Goal: Navigation & Orientation: Find specific page/section

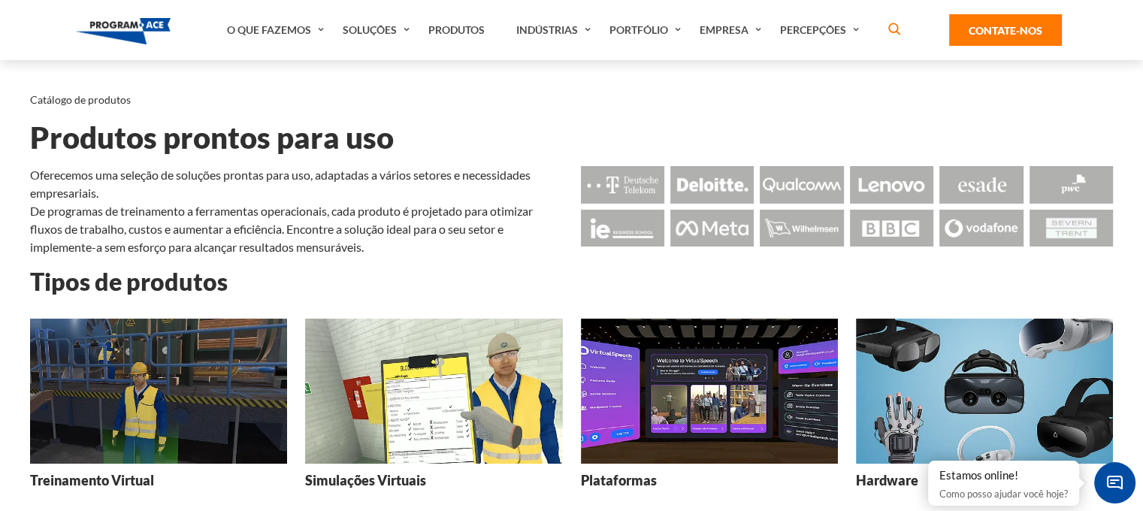
scroll to position [75, 0]
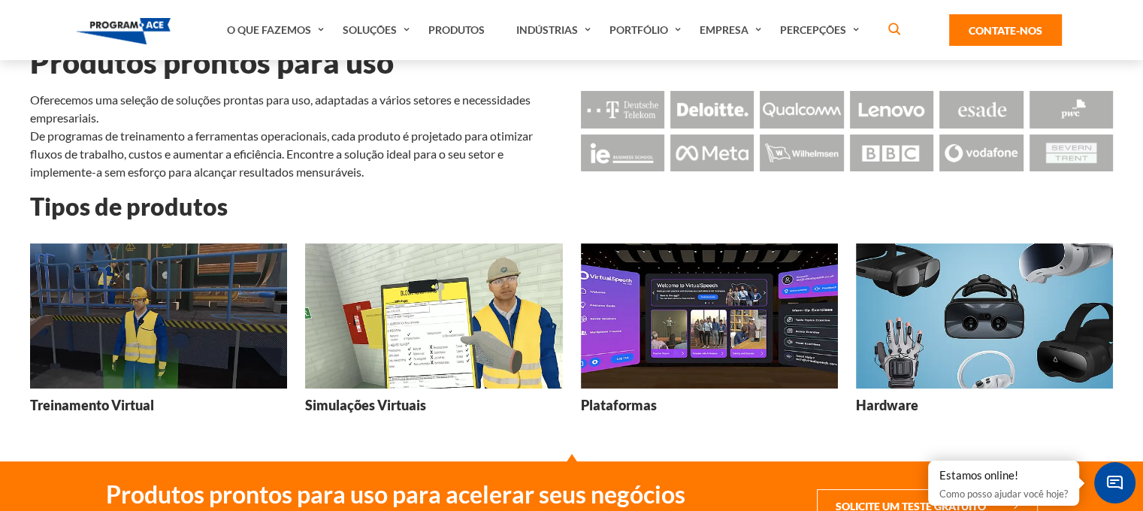
click at [427, 330] on img at bounding box center [433, 315] width 257 height 145
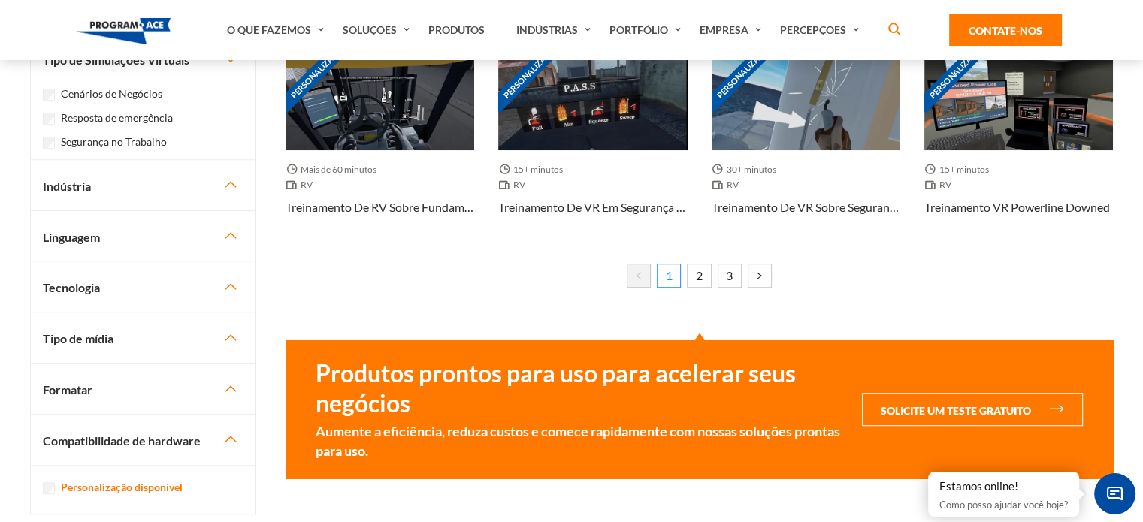
scroll to position [451, 0]
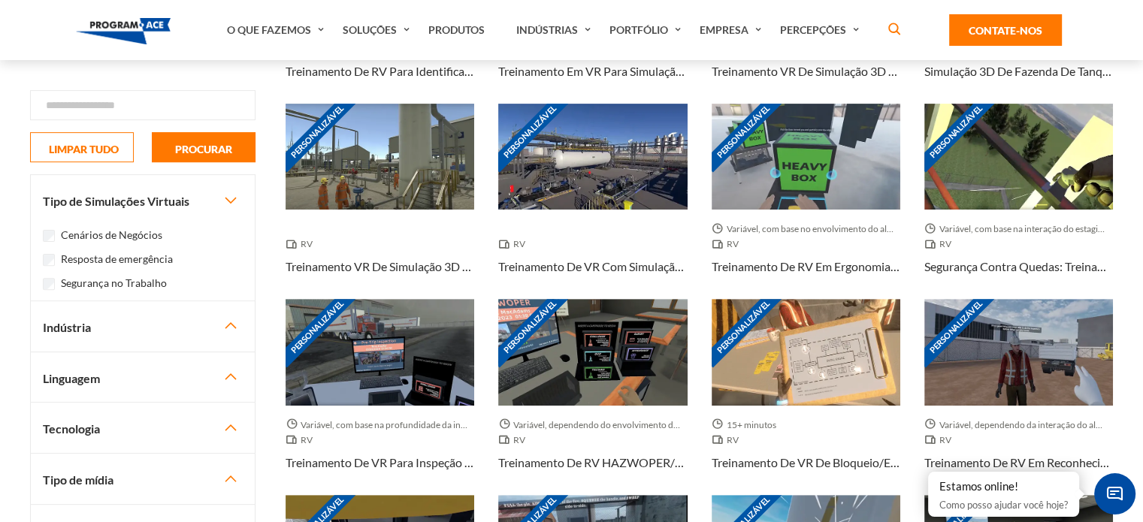
click at [104, 232] on font "Cenários de Negócios" at bounding box center [111, 234] width 101 height 13
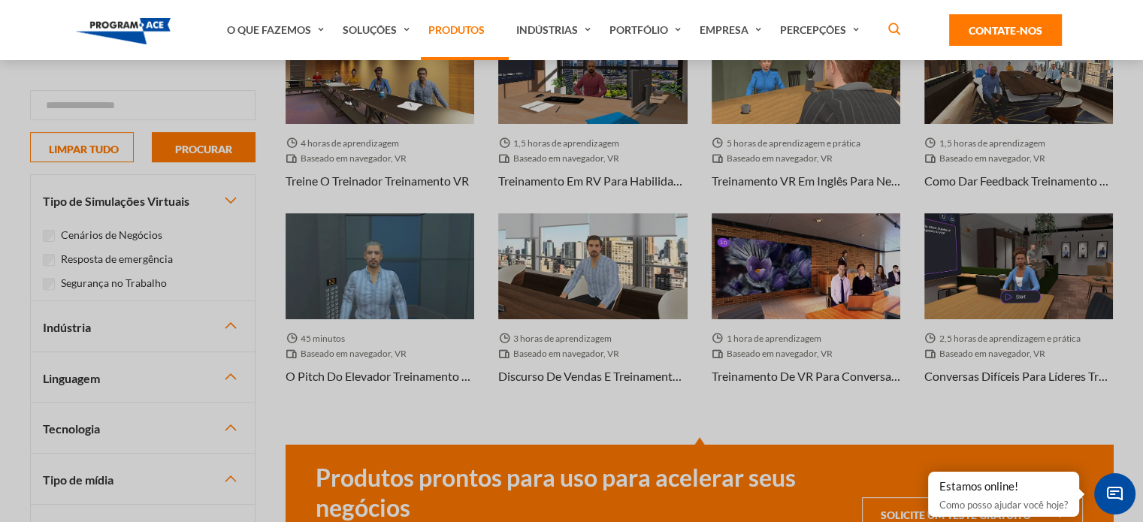
click at [451, 23] on font "Produtos" at bounding box center [456, 29] width 56 height 13
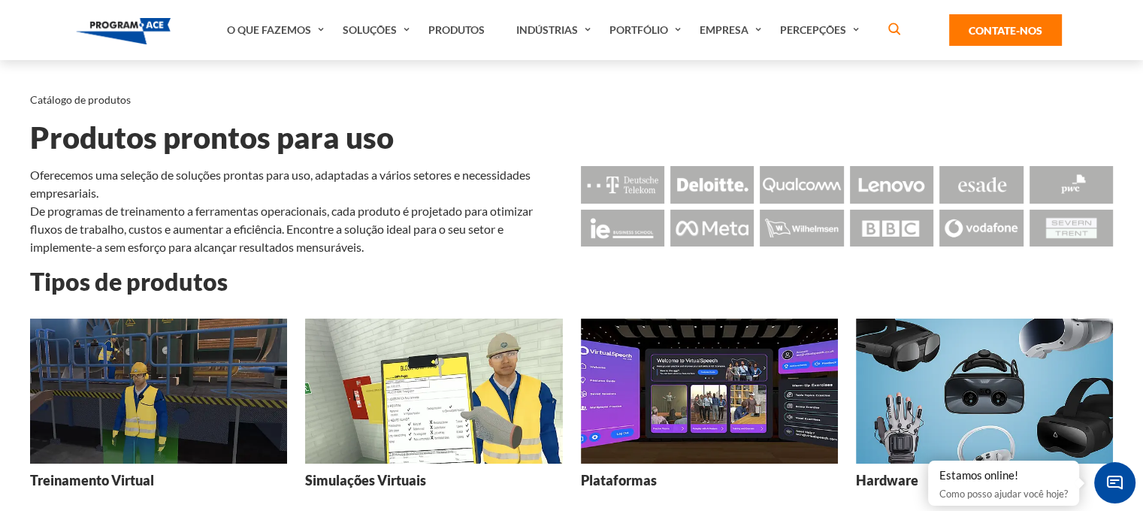
scroll to position [75, 0]
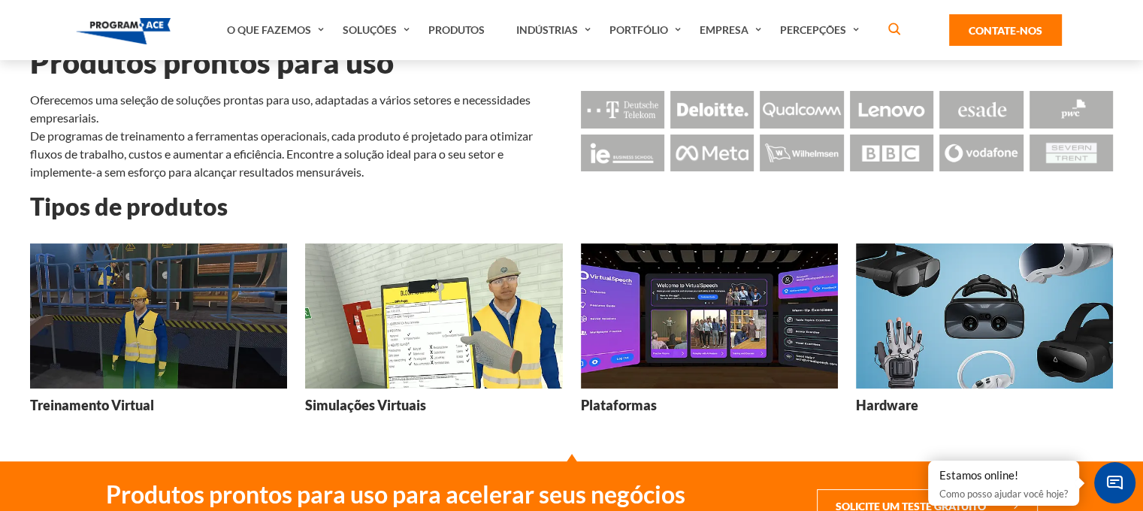
click at [675, 309] on img at bounding box center [709, 315] width 257 height 145
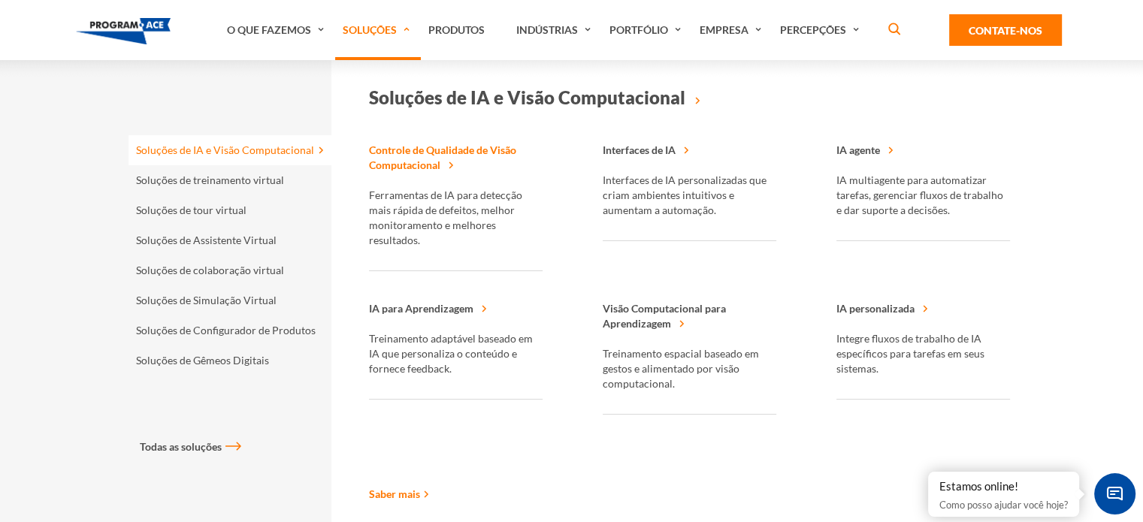
scroll to position [225, 0]
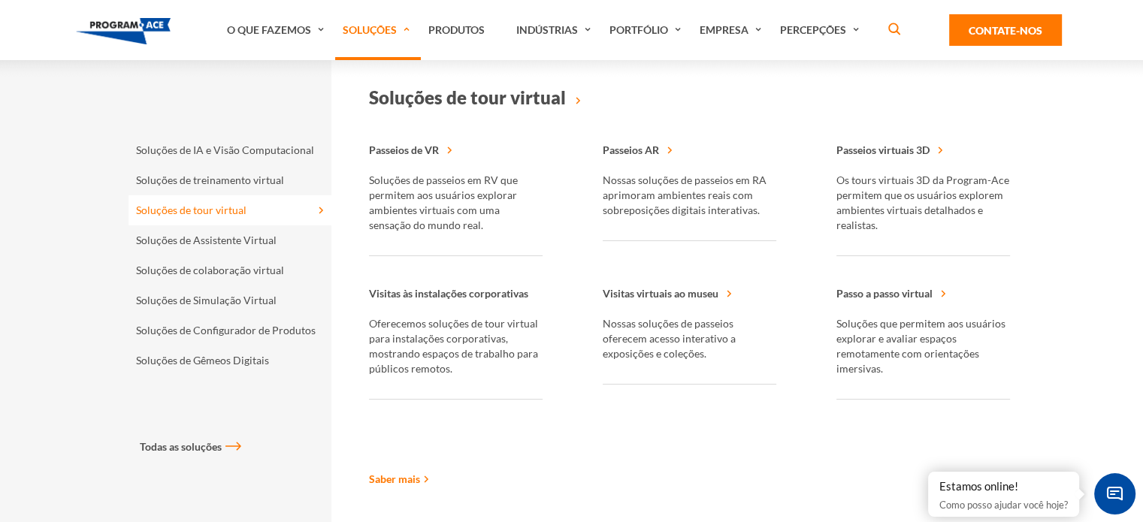
click at [207, 216] on font "Soluções de tour virtual" at bounding box center [191, 210] width 110 height 13
